Goal: Transaction & Acquisition: Purchase product/service

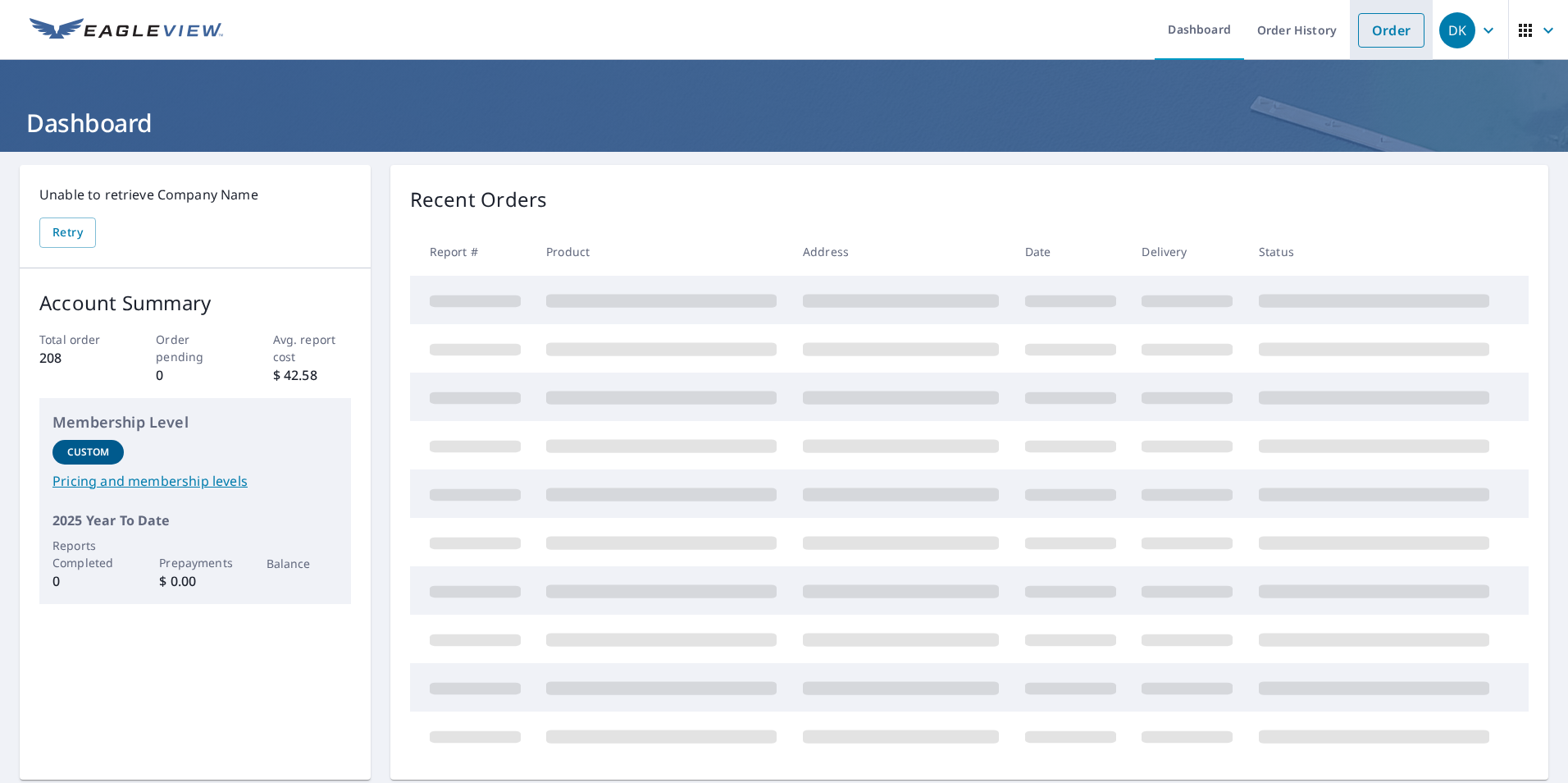
click at [1372, 36] on link "Order" at bounding box center [1391, 29] width 67 height 34
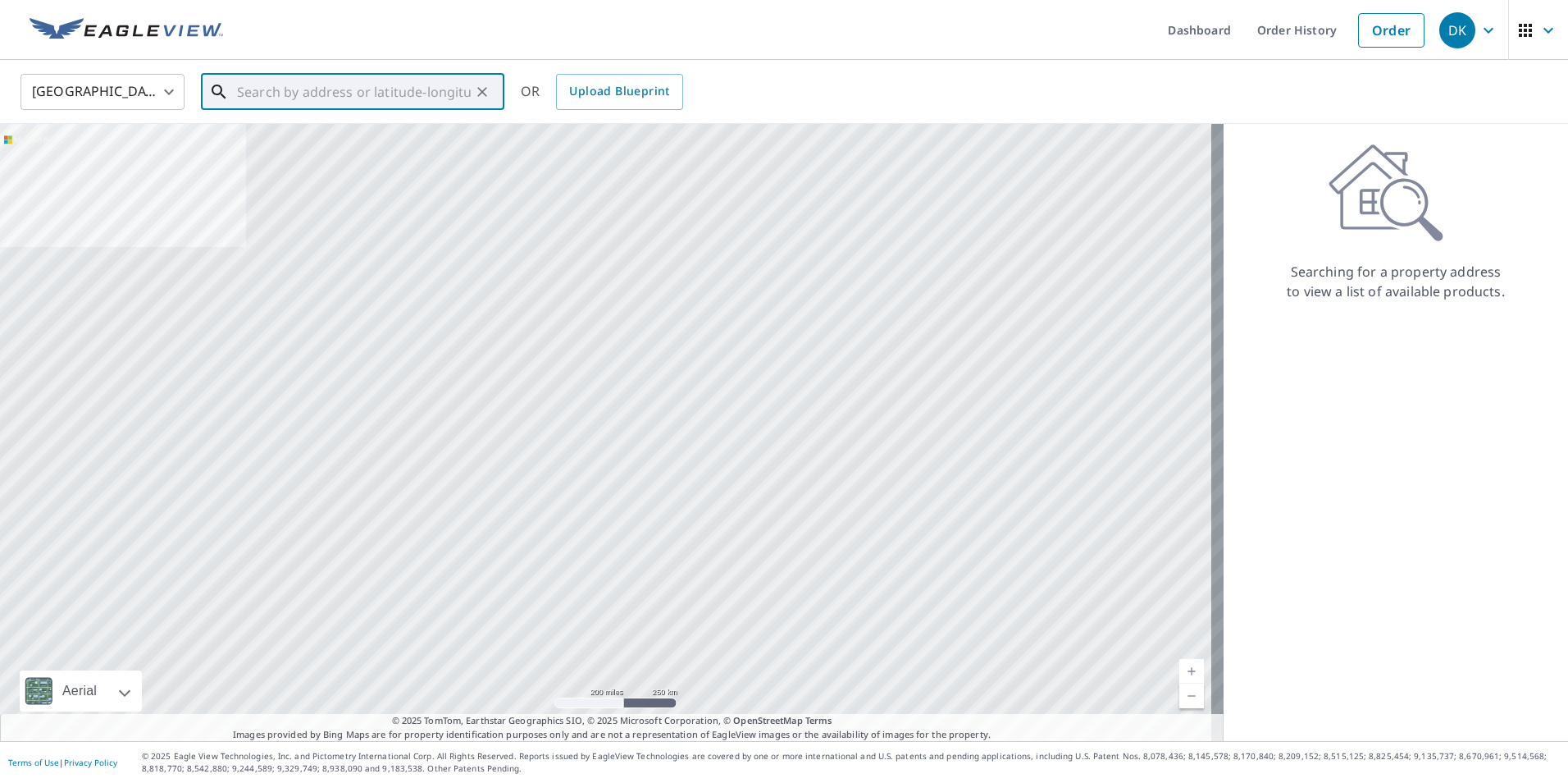
click at [241, 101] on input "text" at bounding box center [353, 91] width 234 height 46
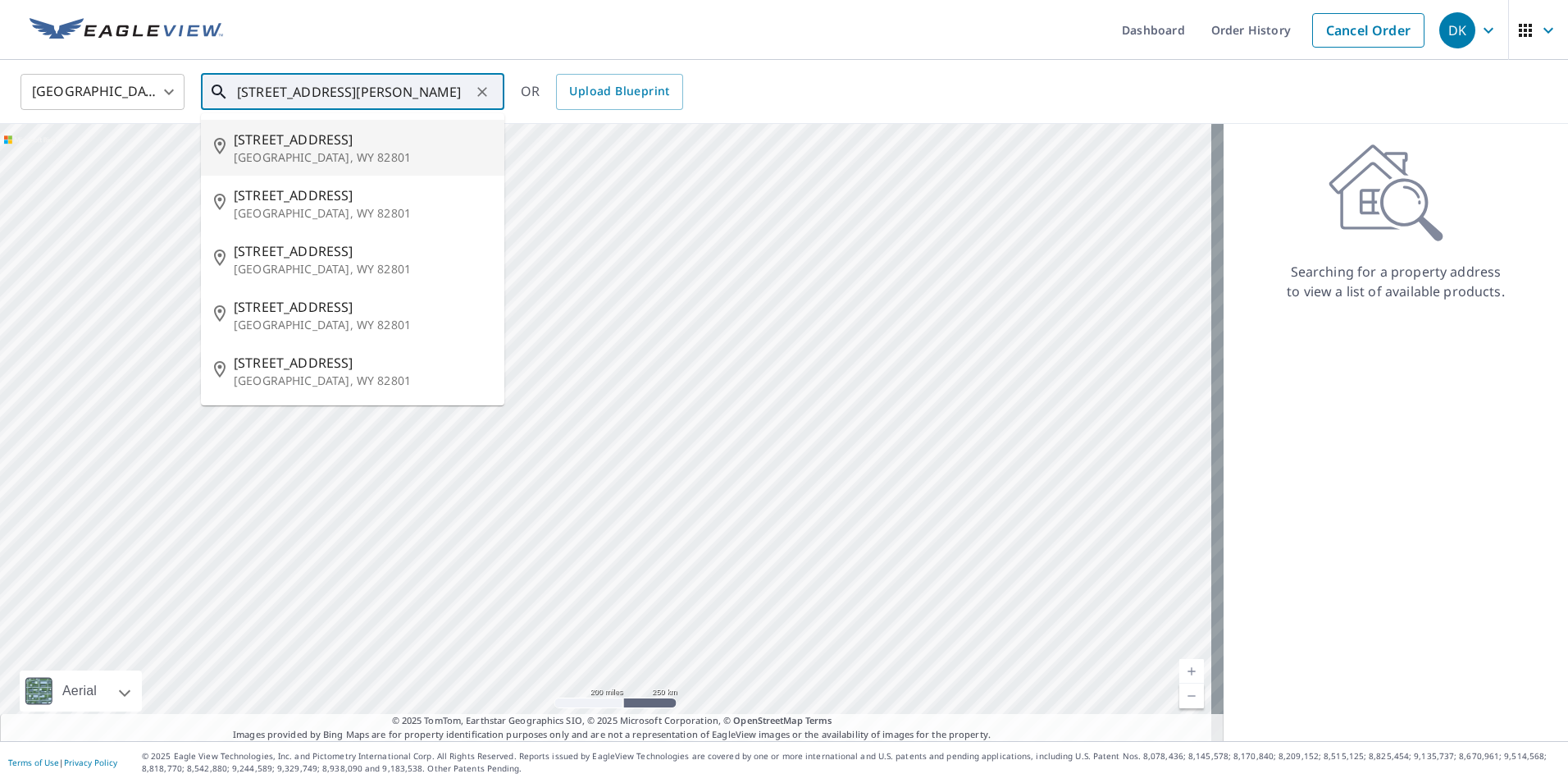
click at [240, 152] on p "[GEOGRAPHIC_DATA], WY 82801" at bounding box center [362, 158] width 257 height 17
type input "[STREET_ADDRESS]"
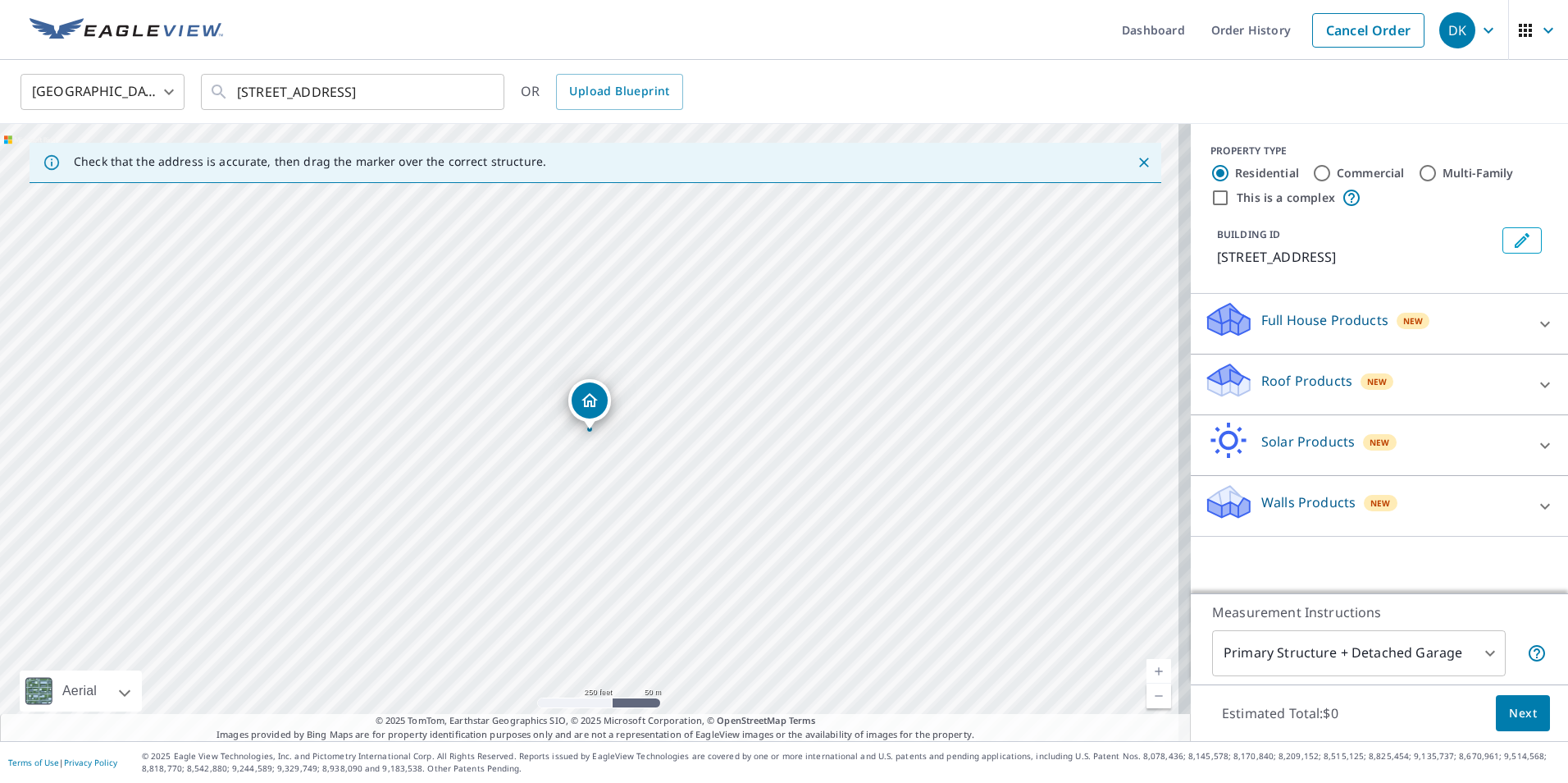
click at [1146, 672] on link "Current Level 17, Zoom In" at bounding box center [1158, 670] width 24 height 24
click at [1146, 672] on link "Current Level 19, Zoom In" at bounding box center [1158, 670] width 24 height 24
click at [1146, 672] on link "Current Level 20, Zoom In Disabled" at bounding box center [1158, 670] width 24 height 24
click at [1261, 380] on p "Roof Products" at bounding box center [1306, 381] width 91 height 20
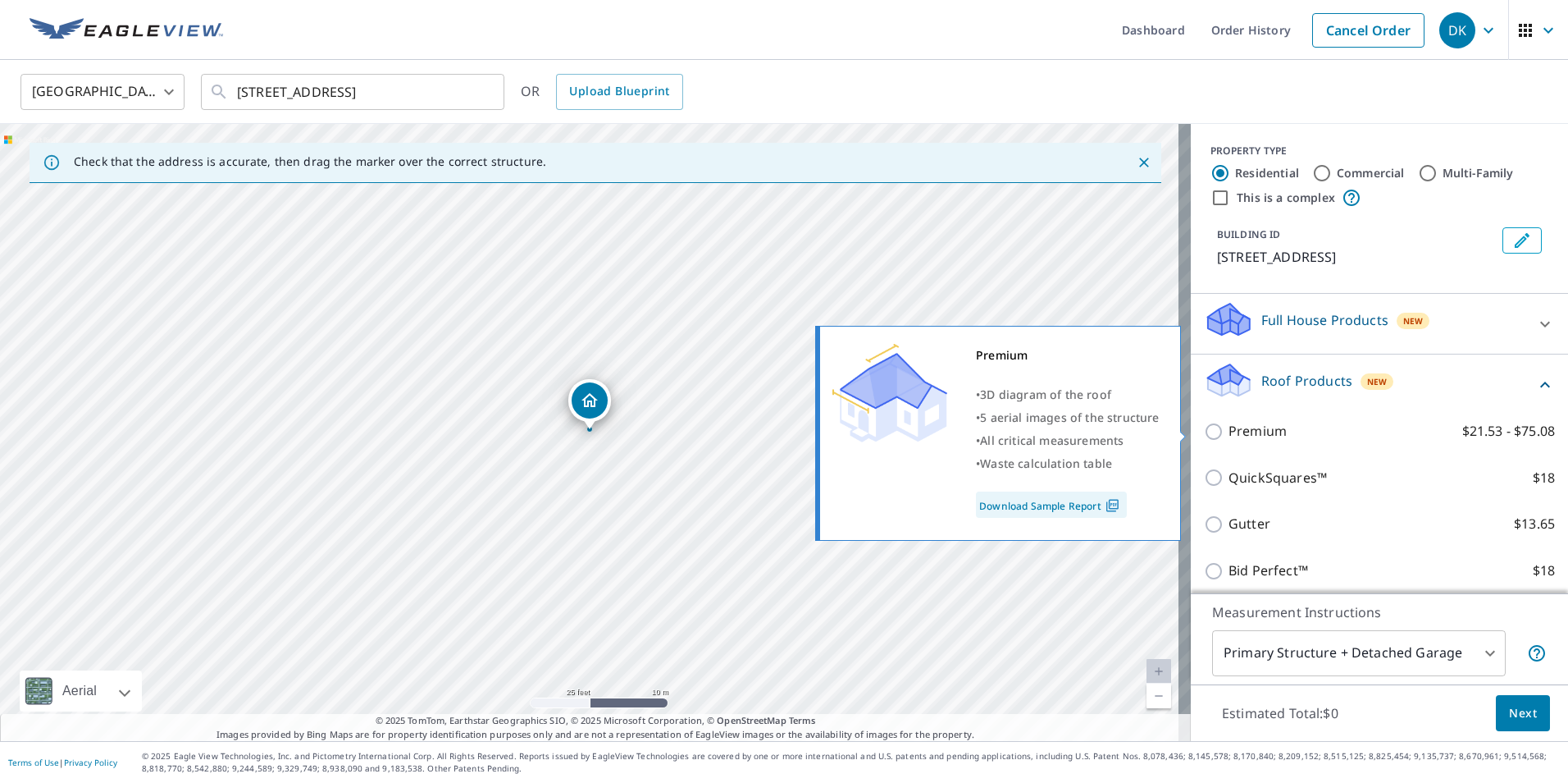
click at [1248, 425] on p "Premium" at bounding box center [1258, 431] width 59 height 21
click at [1229, 425] on input "Premium $21.53 - $75.08" at bounding box center [1215, 432] width 24 height 20
checkbox input "true"
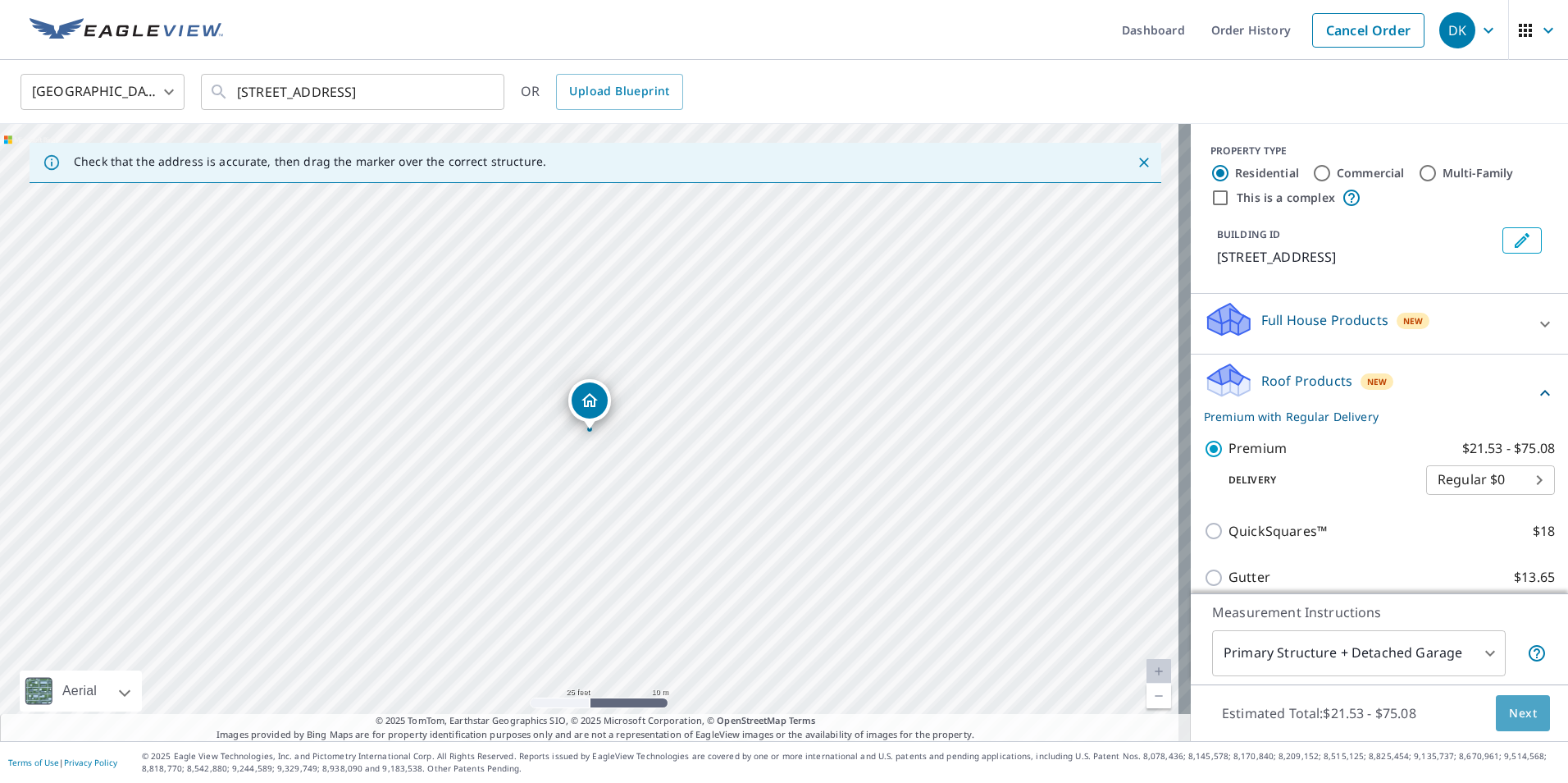
click at [1508, 712] on span "Next" at bounding box center [1522, 713] width 27 height 21
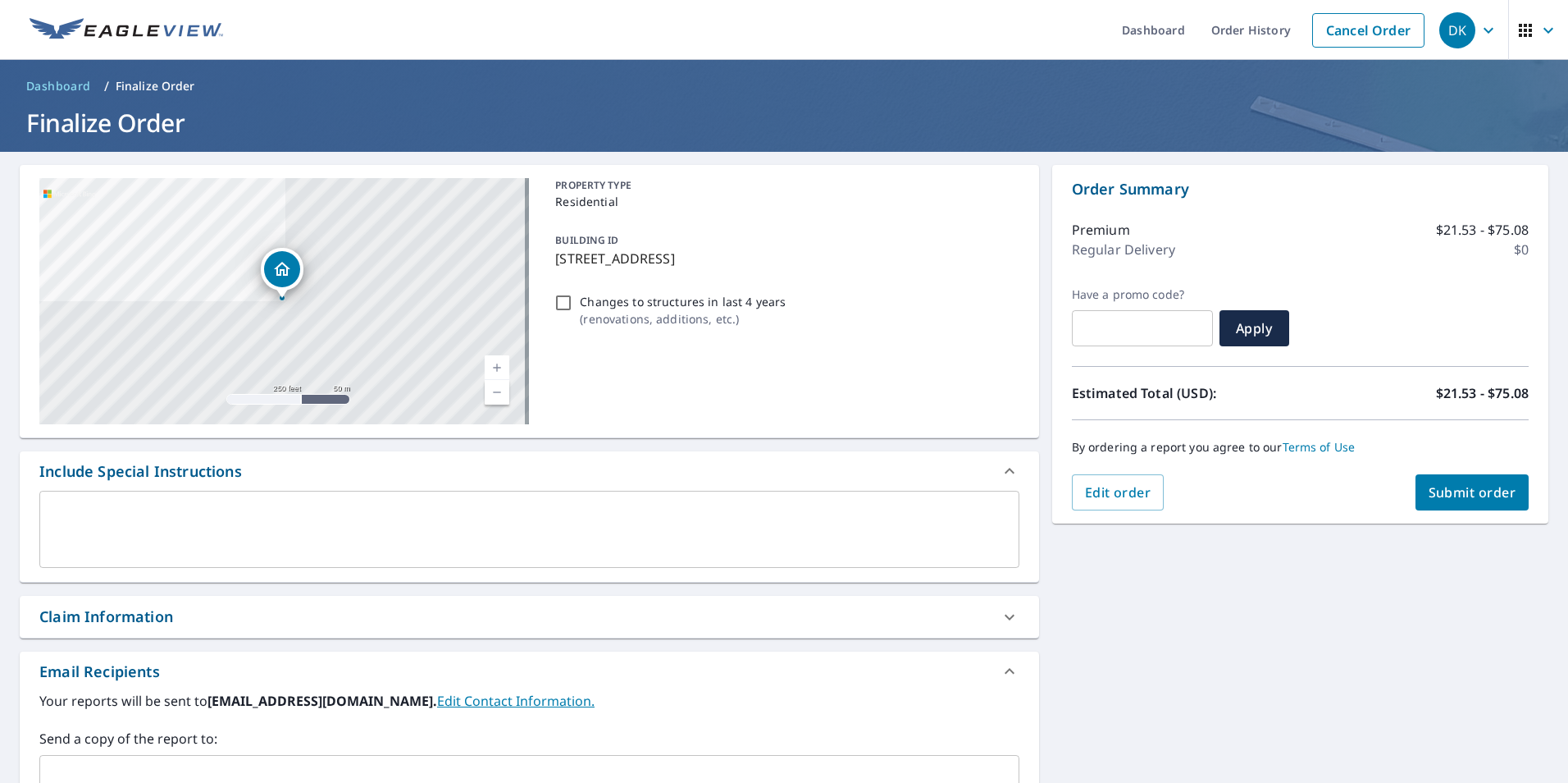
click at [1452, 485] on span "Submit order" at bounding box center [1472, 492] width 88 height 18
checkbox input "true"
